Goal: Find specific page/section

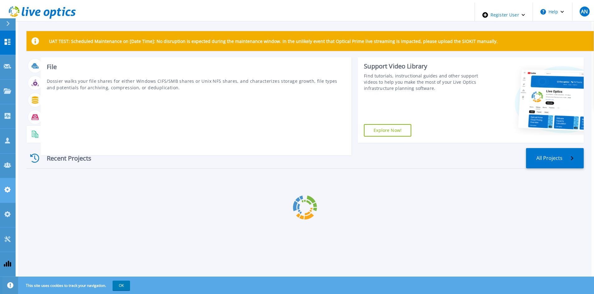
click at [4, 179] on link "Admin Panel Admin Panel" at bounding box center [8, 191] width 16 height 25
